Goal: Obtain resource: Obtain resource

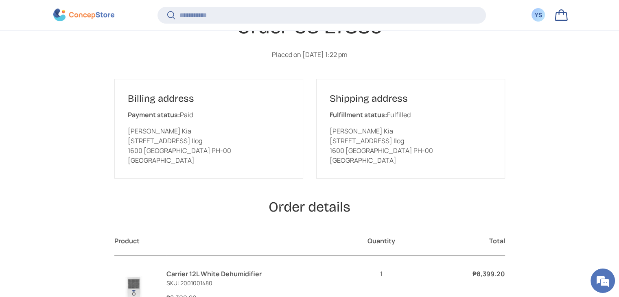
scroll to position [251, 0]
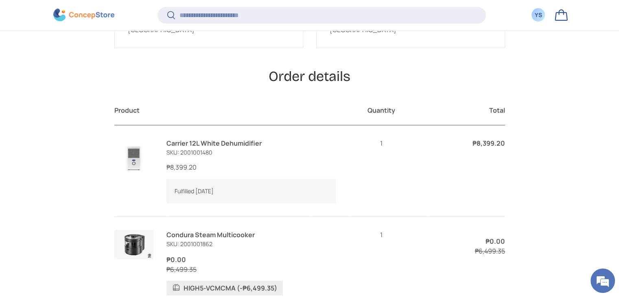
click at [211, 148] on link "Carrier 12L White Dehumidifier" at bounding box center [214, 143] width 95 height 9
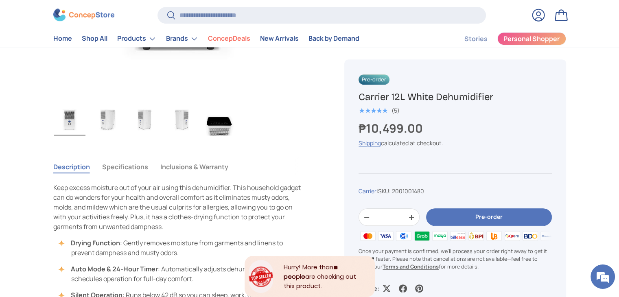
scroll to position [448, 0]
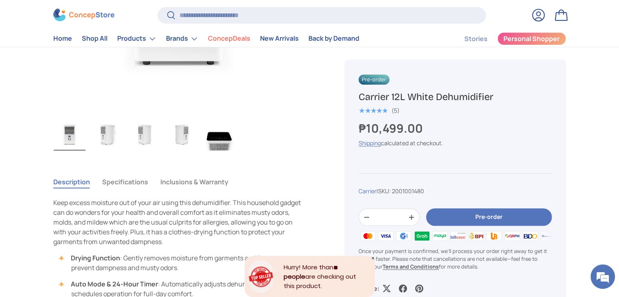
click at [178, 179] on button "Inclusions & Warranty" at bounding box center [194, 182] width 68 height 19
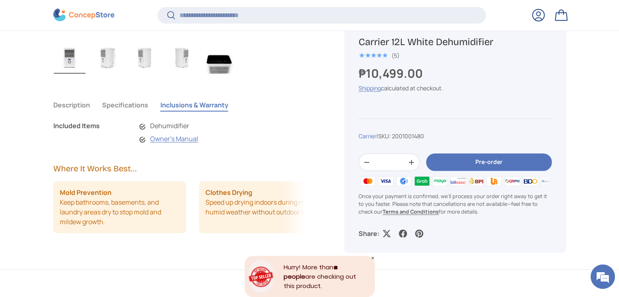
scroll to position [527, 0]
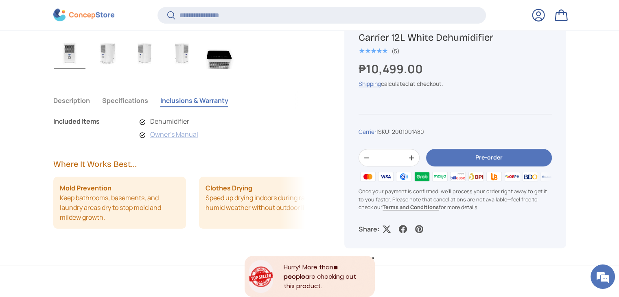
click at [176, 136] on link "Owner's Manual" at bounding box center [174, 134] width 48 height 9
